Goal: Check status: Check status

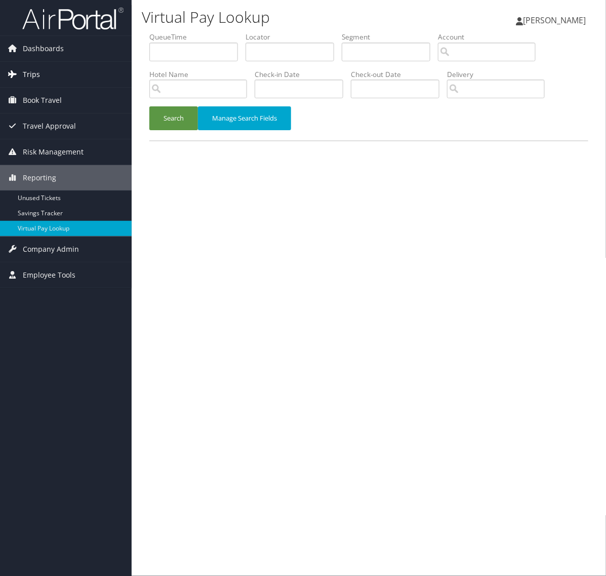
click at [53, 80] on link "Trips" at bounding box center [66, 74] width 132 height 25
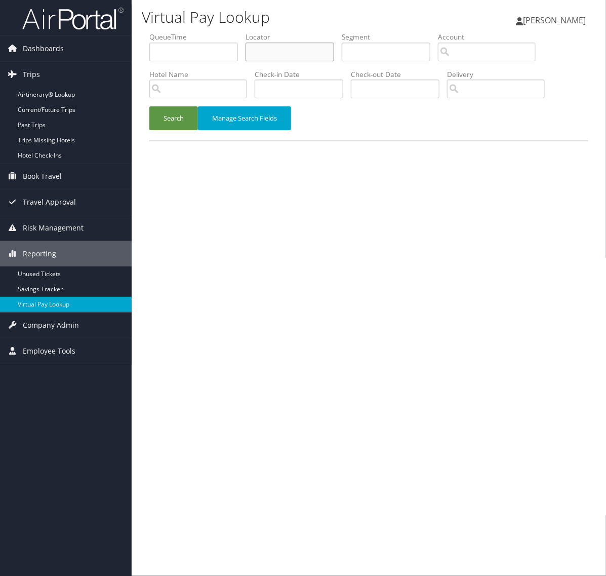
click at [264, 51] on input "text" at bounding box center [290, 52] width 89 height 19
paste input "OXBOSZ"
type input "OXBOSZ"
click at [159, 118] on button "Search" at bounding box center [173, 118] width 49 height 24
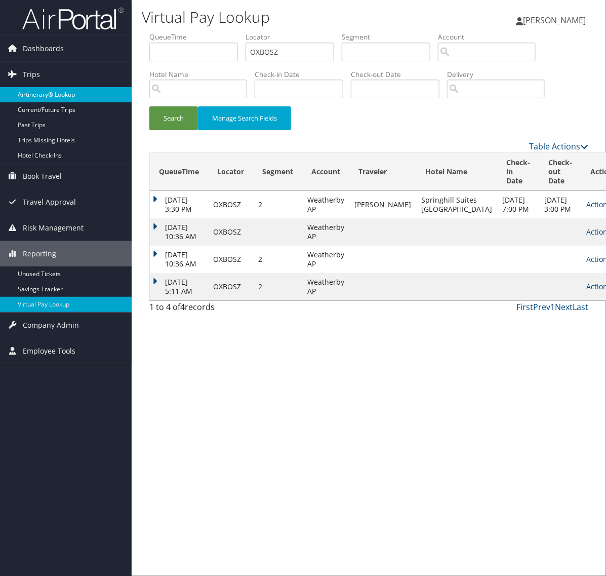
click at [56, 94] on link "Airtinerary® Lookup" at bounding box center [66, 94] width 132 height 15
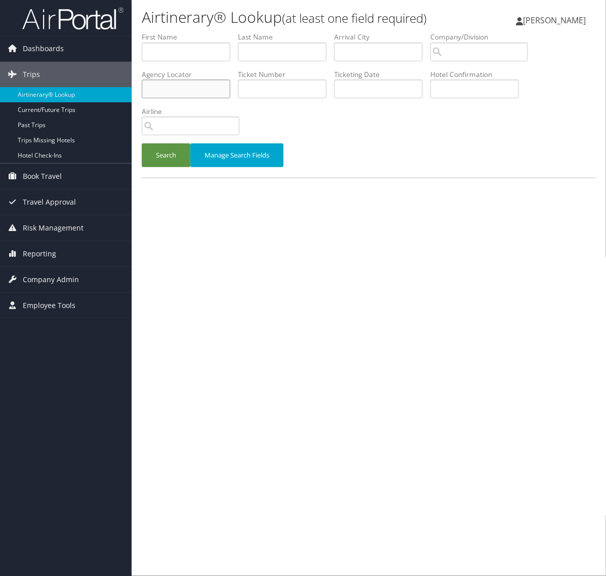
click at [188, 87] on input "text" at bounding box center [186, 89] width 89 height 19
paste input "OXBOSZ"
type input "OXBOSZ"
click at [168, 159] on button "Search" at bounding box center [166, 155] width 49 height 24
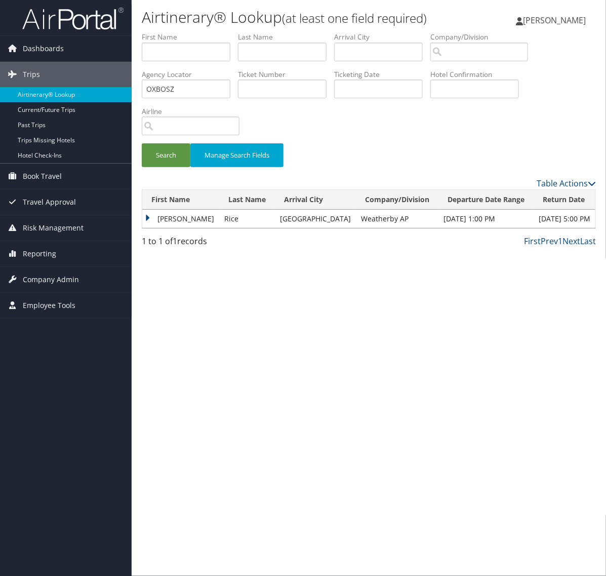
click at [147, 216] on td "[PERSON_NAME]" at bounding box center [180, 219] width 77 height 18
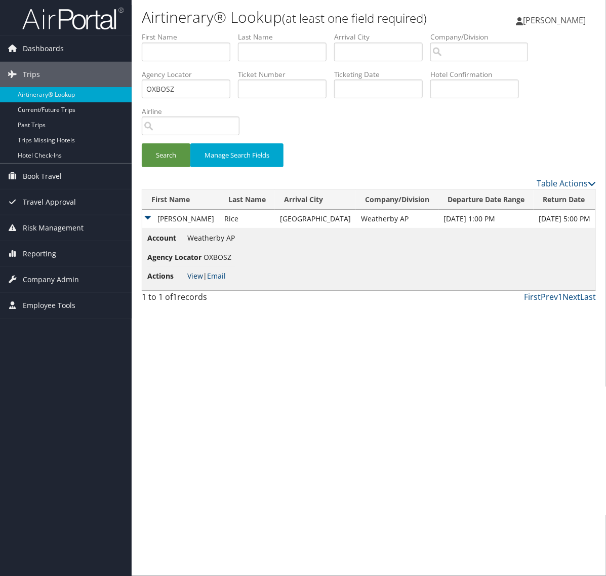
click at [194, 274] on link "View" at bounding box center [195, 276] width 16 height 10
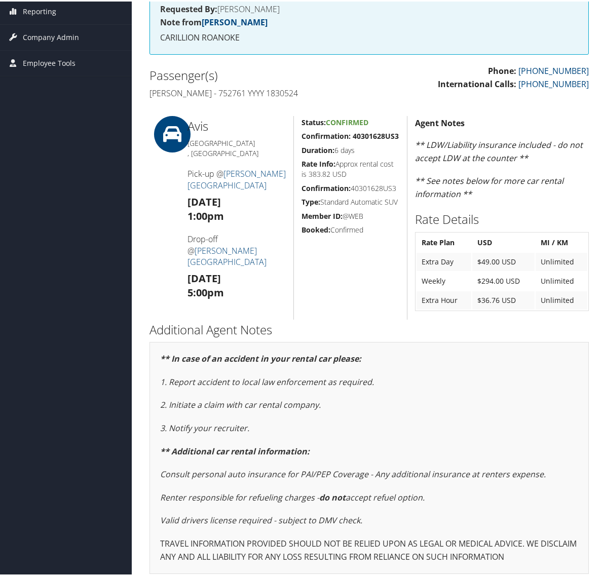
scroll to position [174, 0]
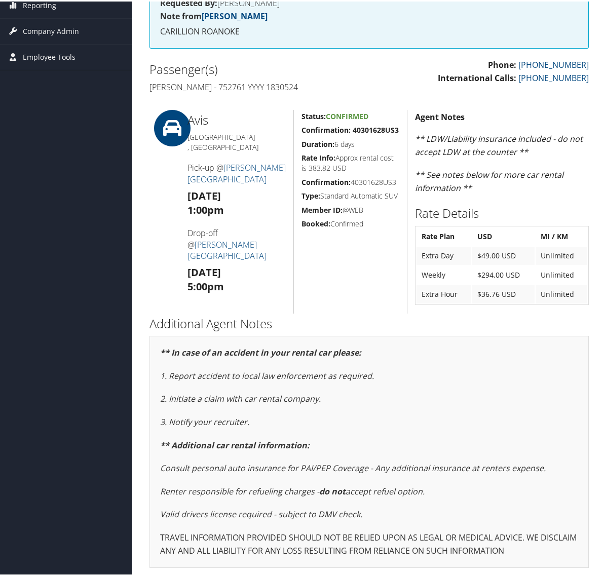
click at [352, 128] on strong "Confirmation: 40301628US3" at bounding box center [349, 129] width 97 height 10
drag, startPoint x: 351, startPoint y: 127, endPoint x: 399, endPoint y: 128, distance: 48.1
click at [399, 128] on div "Status: Confirmed Confirmation: 40301628US3 Duration: 6 days Rate Info: Approx …" at bounding box center [349, 210] width 113 height 204
copy strong "40301628US3"
click at [365, 74] on div "Passenger(s) Kimberly Ekrem Rice - 752761 YYYY 1830524" at bounding box center [255, 76] width 227 height 38
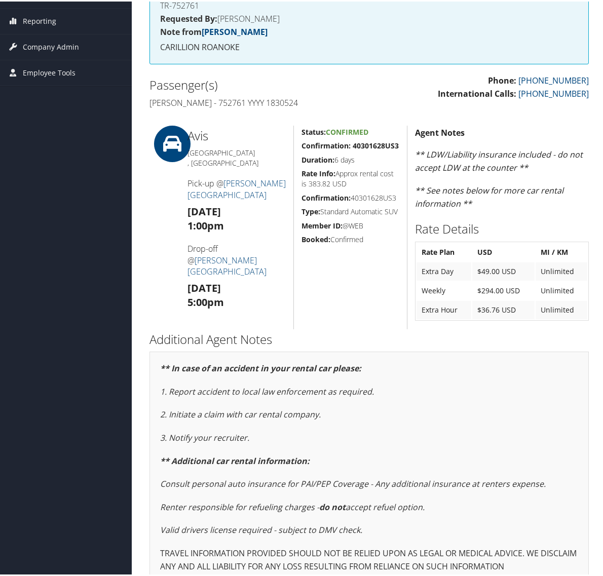
scroll to position [110, 0]
